Goal: Task Accomplishment & Management: Use online tool/utility

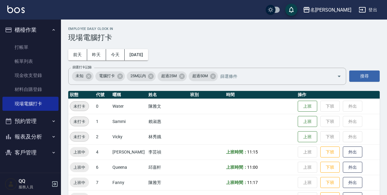
scroll to position [125, 0]
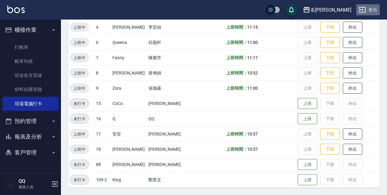
click at [371, 8] on button "登出" at bounding box center [367, 9] width 23 height 11
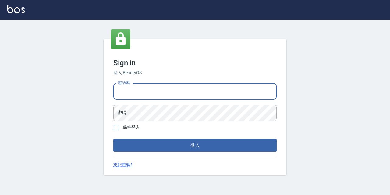
click at [142, 91] on input "電話號碼" at bounding box center [194, 91] width 163 height 16
type input "0967388409"
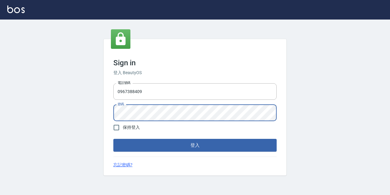
click at [113, 139] on button "登入" at bounding box center [194, 145] width 163 height 13
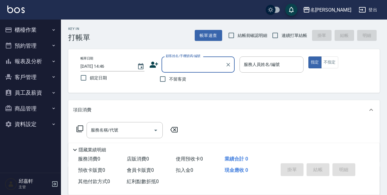
click at [52, 60] on icon "button" at bounding box center [53, 61] width 5 height 5
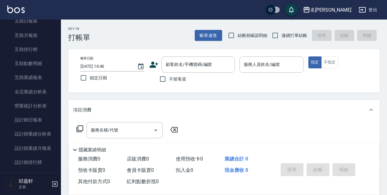
scroll to position [102, 0]
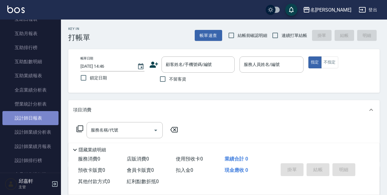
click at [38, 119] on link "設計師日報表" at bounding box center [30, 118] width 56 height 14
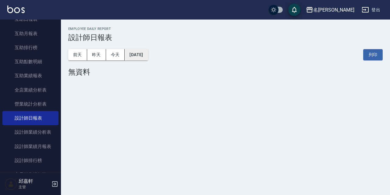
click at [148, 57] on button "[DATE]" at bounding box center [136, 54] width 23 height 11
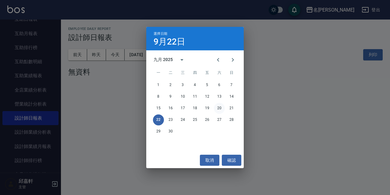
click at [220, 108] on button "20" at bounding box center [219, 108] width 11 height 11
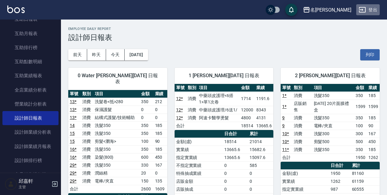
click at [371, 11] on button "登出" at bounding box center [367, 9] width 23 height 11
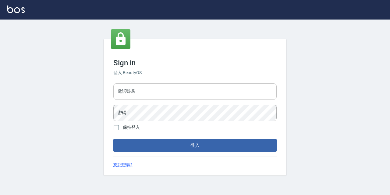
click at [167, 89] on input "電話號碼" at bounding box center [194, 91] width 163 height 16
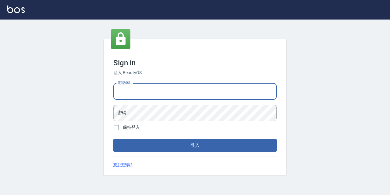
type input "0977888999"
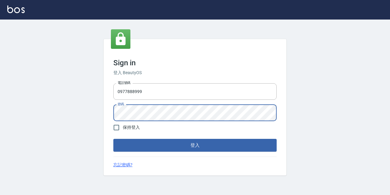
click at [113, 139] on button "登入" at bounding box center [194, 145] width 163 height 13
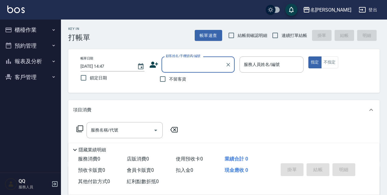
click at [39, 27] on button "櫃檯作業" at bounding box center [30, 30] width 56 height 16
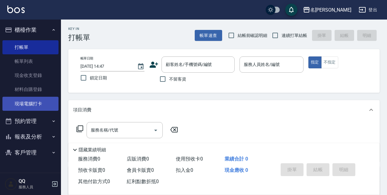
click at [39, 102] on link "現場電腦打卡" at bounding box center [30, 104] width 56 height 14
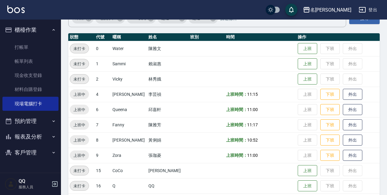
scroll to position [112, 0]
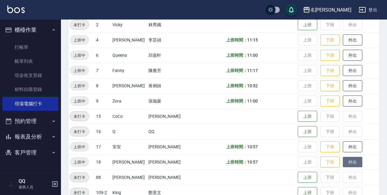
click at [352, 159] on button "外出" at bounding box center [353, 162] width 20 height 11
